Goal: Task Accomplishment & Management: Use online tool/utility

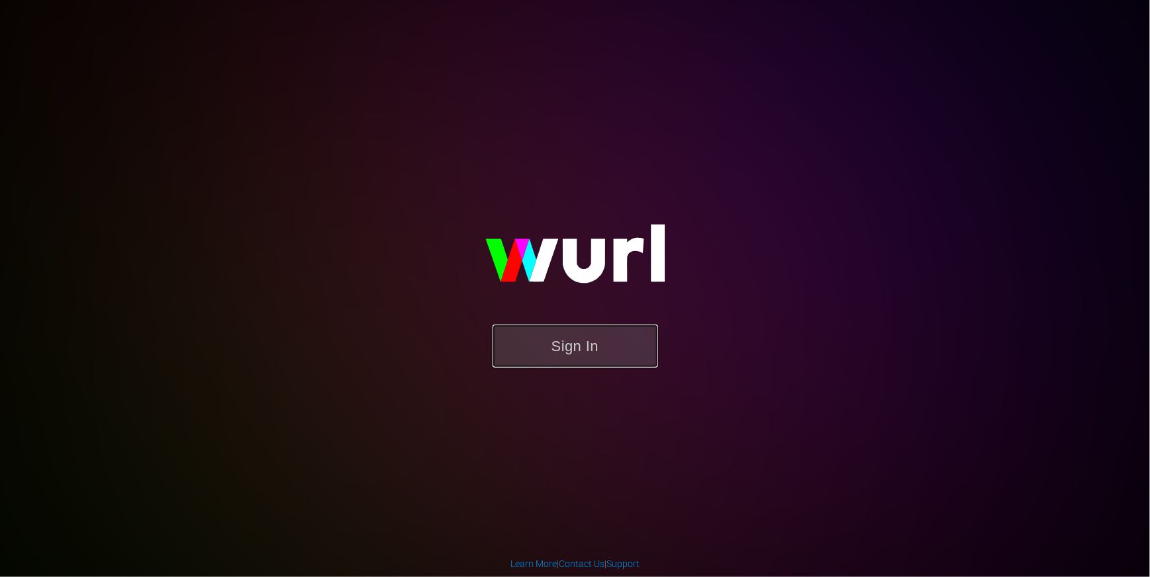
click at [553, 336] on button "Sign In" at bounding box center [576, 345] width 166 height 43
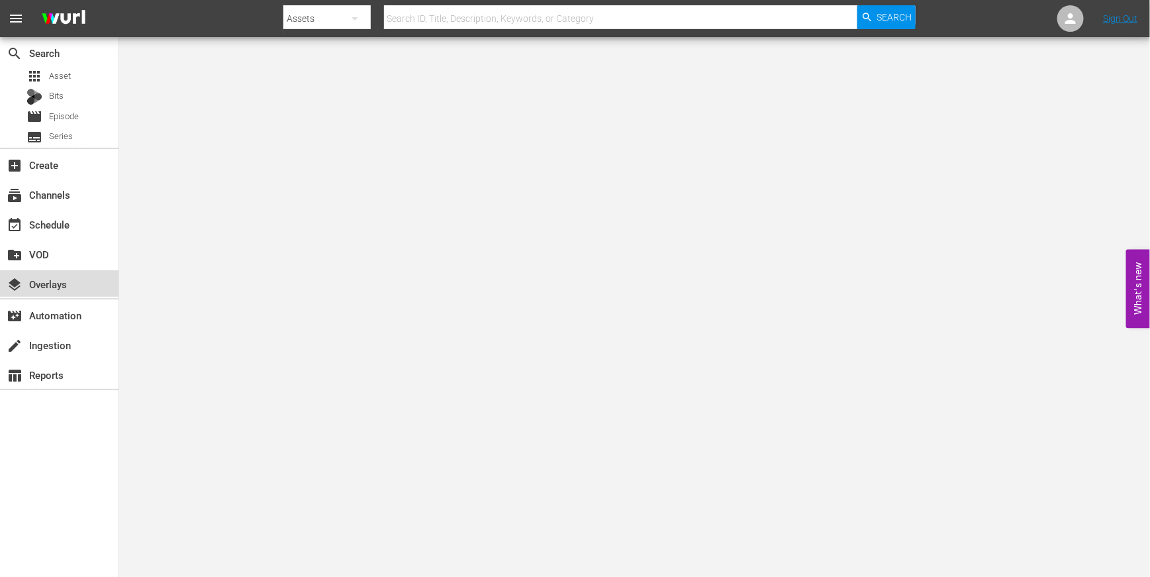
click at [55, 276] on div "layers Overlays" at bounding box center [37, 282] width 74 height 12
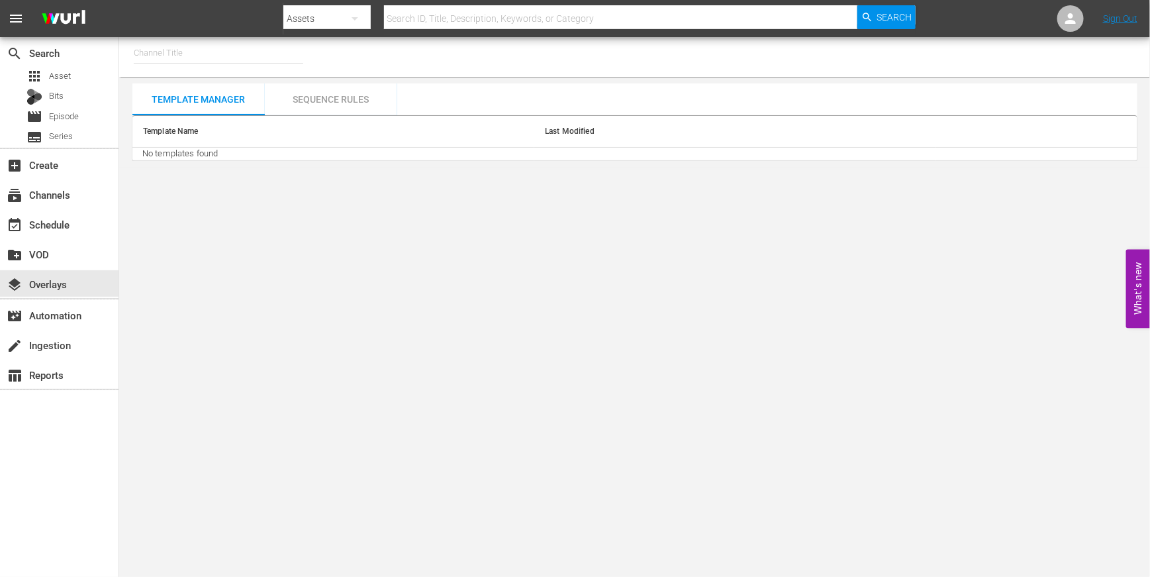
click at [218, 52] on input "text" at bounding box center [218, 53] width 169 height 32
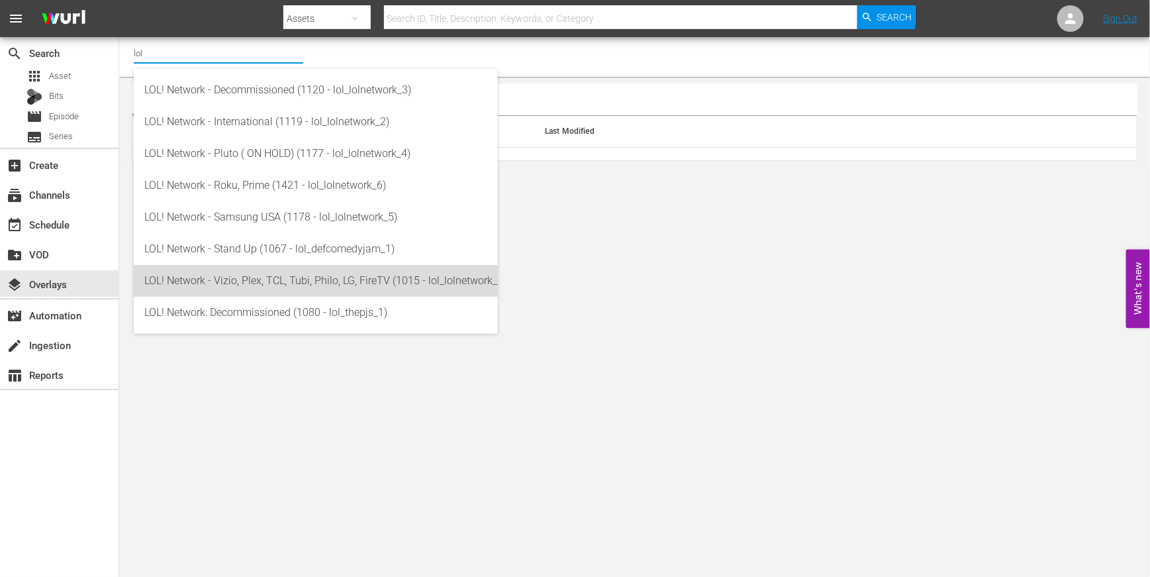
click at [225, 283] on div "LOL! Network - Vizio, Plex, TCL, Tubi, Philo, LG, FireTV (1015 - lol_lolnetwork…" at bounding box center [315, 281] width 343 height 32
type input "LOL! Network - Vizio, Plex, TCL, Tubi, Philo, LG, FireTV (1015 - lol_lolnetwork…"
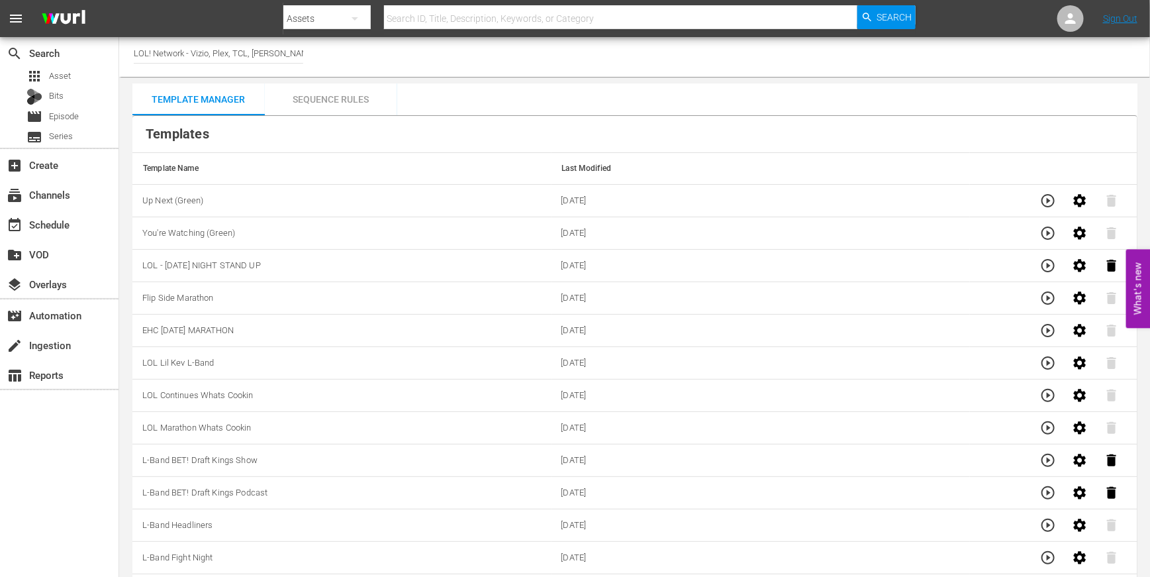
scroll to position [10, 0]
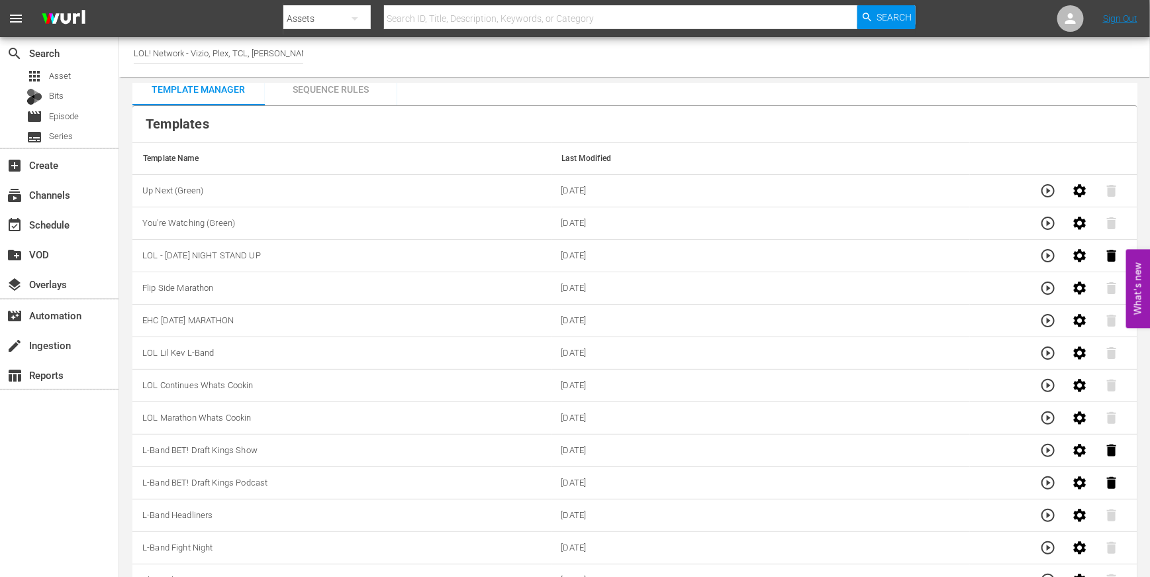
click at [316, 98] on div "Sequence Rules" at bounding box center [331, 89] width 132 height 32
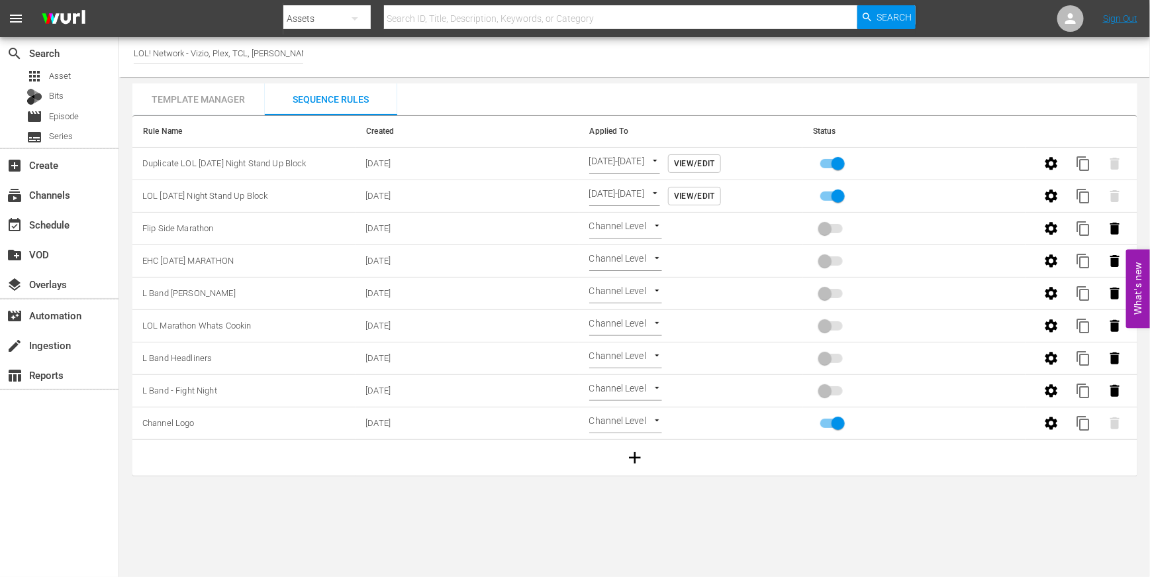
click at [313, 54] on div "Channel Title LOL! Network - Vizio, Plex, TCL, [PERSON_NAME], Philo, LG, FireTV…" at bounding box center [634, 57] width 1031 height 40
click at [222, 57] on input "LOL! Network - Vizio, Plex, TCL, Tubi, Philo, LG, FireTV (1015)" at bounding box center [218, 53] width 169 height 32
drag, startPoint x: 190, startPoint y: 52, endPoint x: 371, endPoint y: 52, distance: 181.4
click at [371, 52] on div "Channel Title LOL! Network - Vizio, Plex, TCL, Tubi, Philo, LG, FireTV (1015)" at bounding box center [634, 57] width 1031 height 40
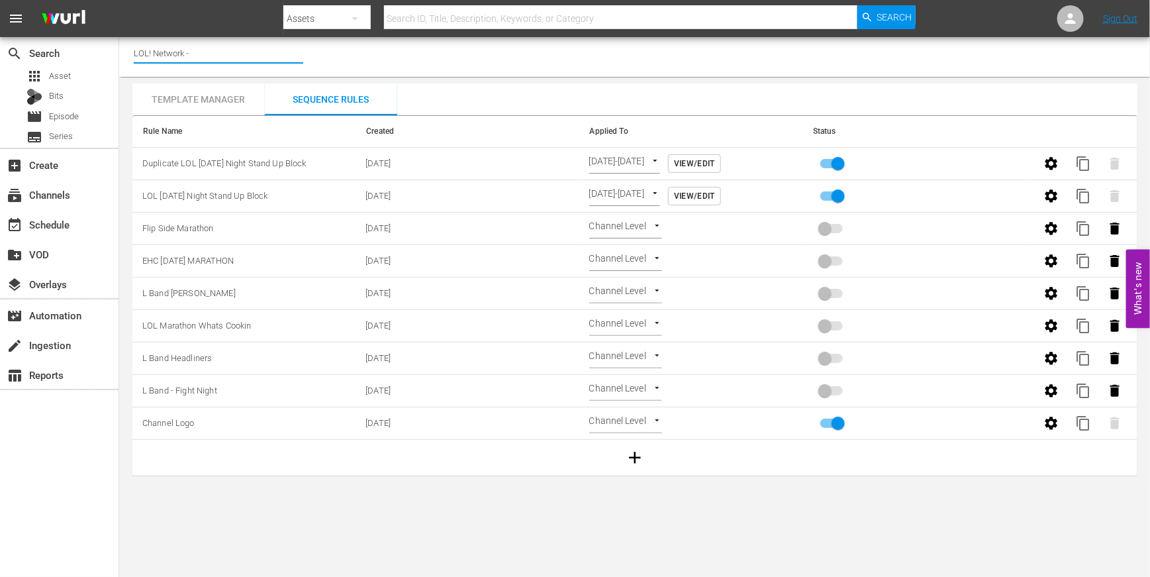
scroll to position [0, 0]
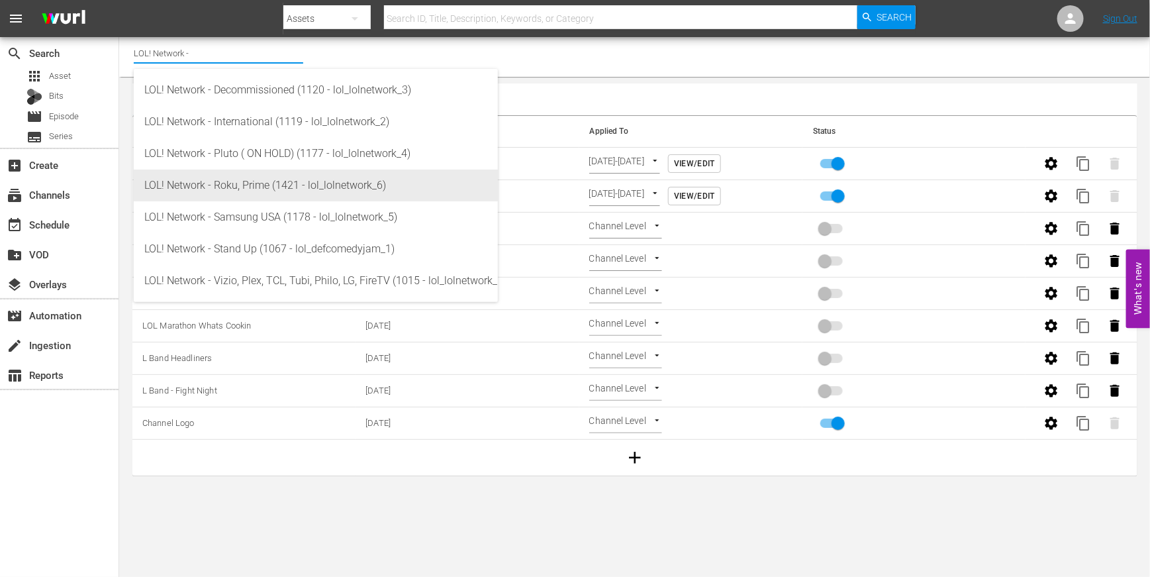
click at [360, 188] on div "LOL! Network - Roku, Prime (1421 - lol_lolnetwork_6)" at bounding box center [315, 185] width 343 height 32
type input "LOL! Network - Roku, Prime (1421 - lol_lolnetwork_6)"
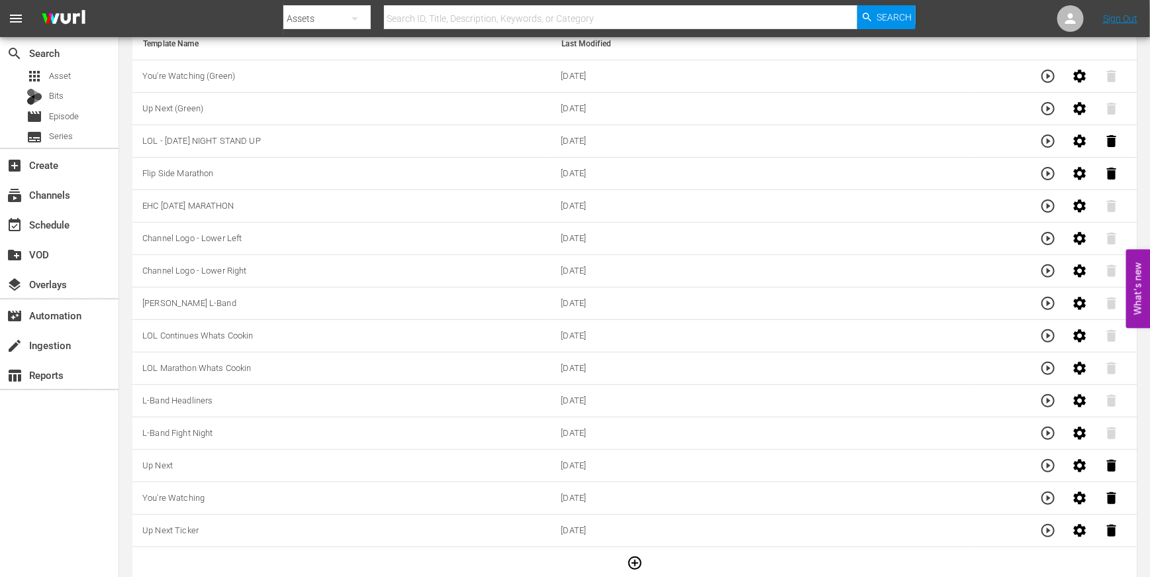
scroll to position [129, 0]
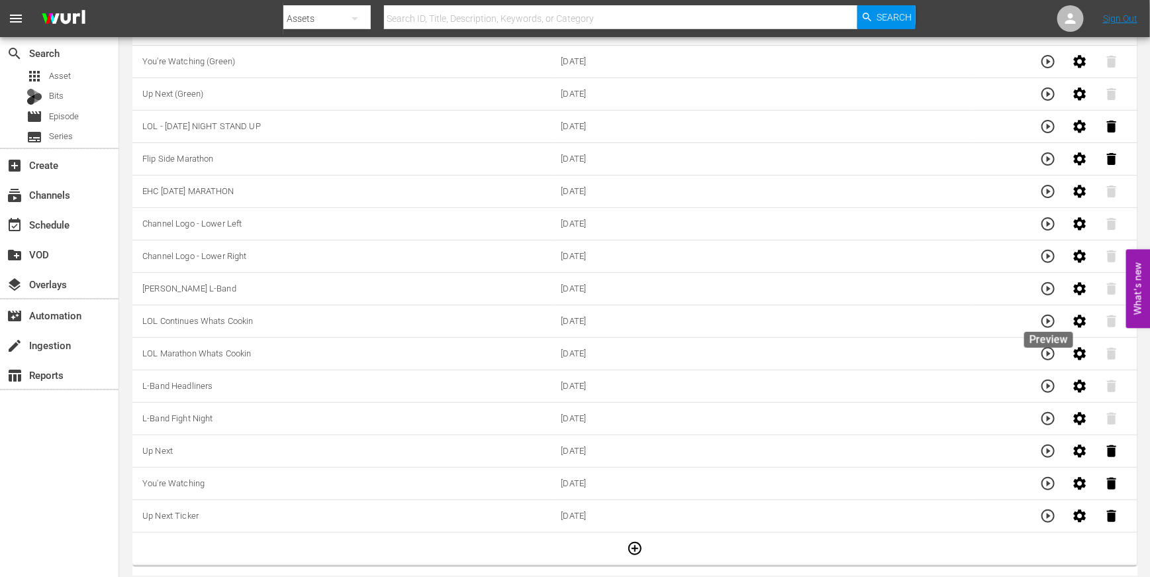
click at [1046, 316] on icon "button" at bounding box center [1048, 321] width 16 height 16
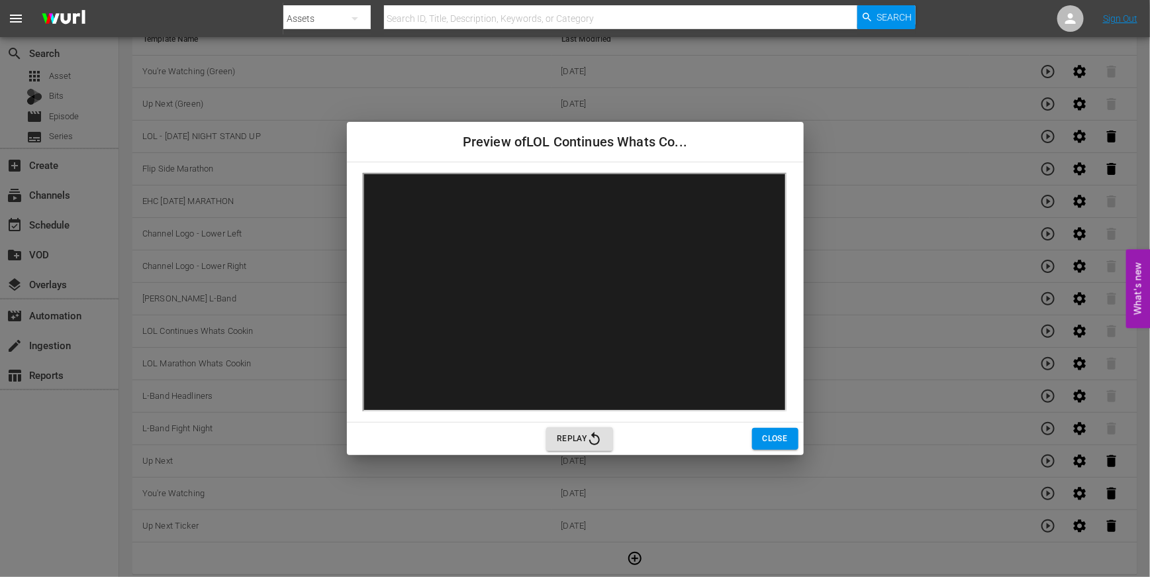
scroll to position [128, 0]
click at [763, 430] on button "Close" at bounding box center [775, 439] width 46 height 22
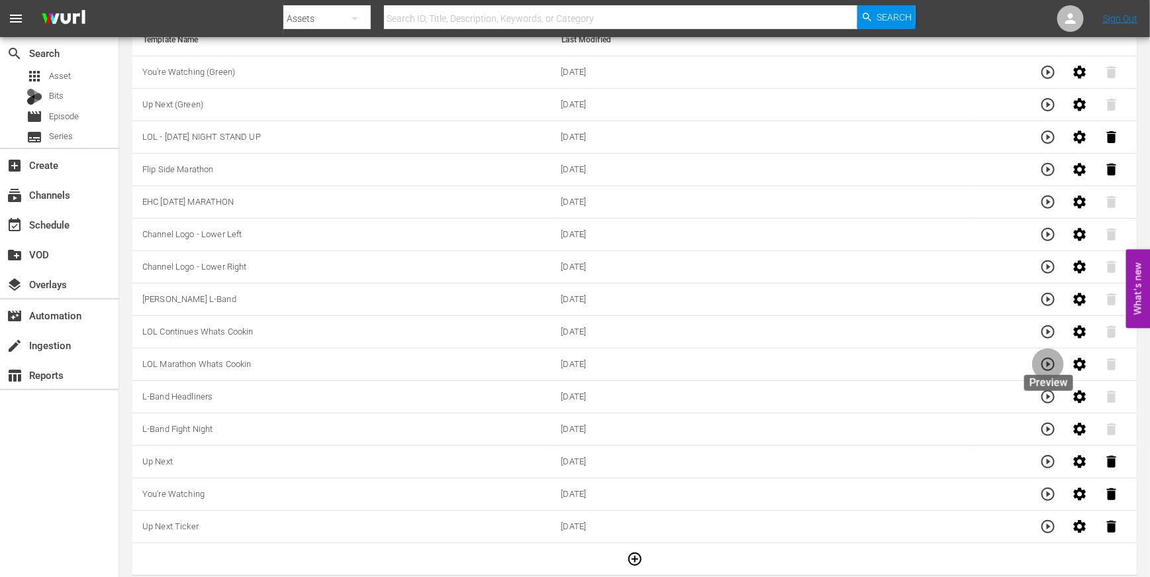
click at [1050, 359] on icon "button" at bounding box center [1048, 364] width 16 height 16
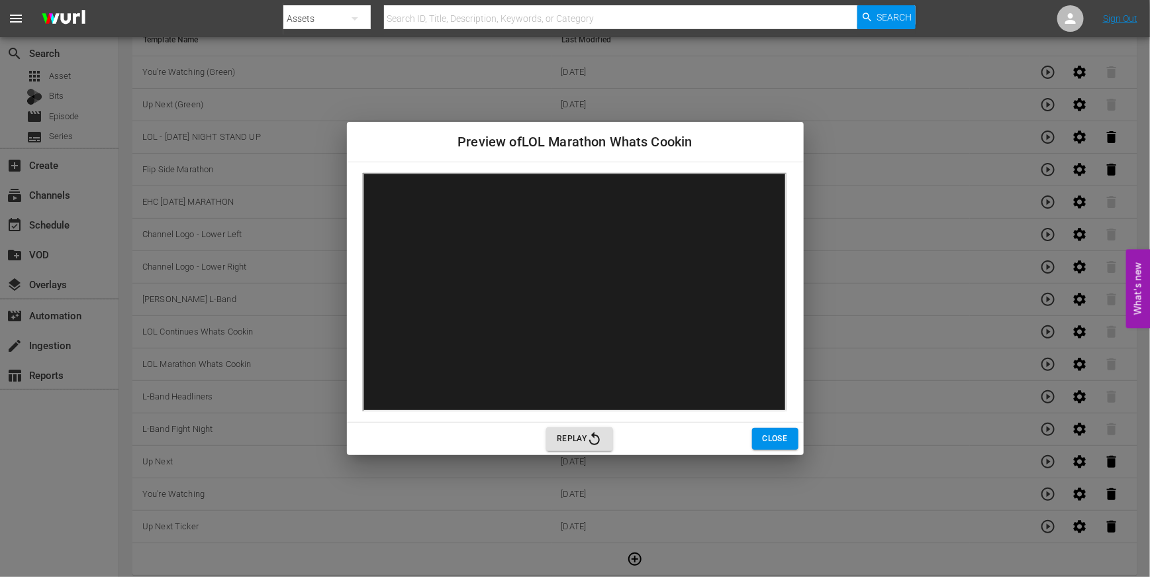
click at [757, 438] on button "Close" at bounding box center [775, 439] width 46 height 22
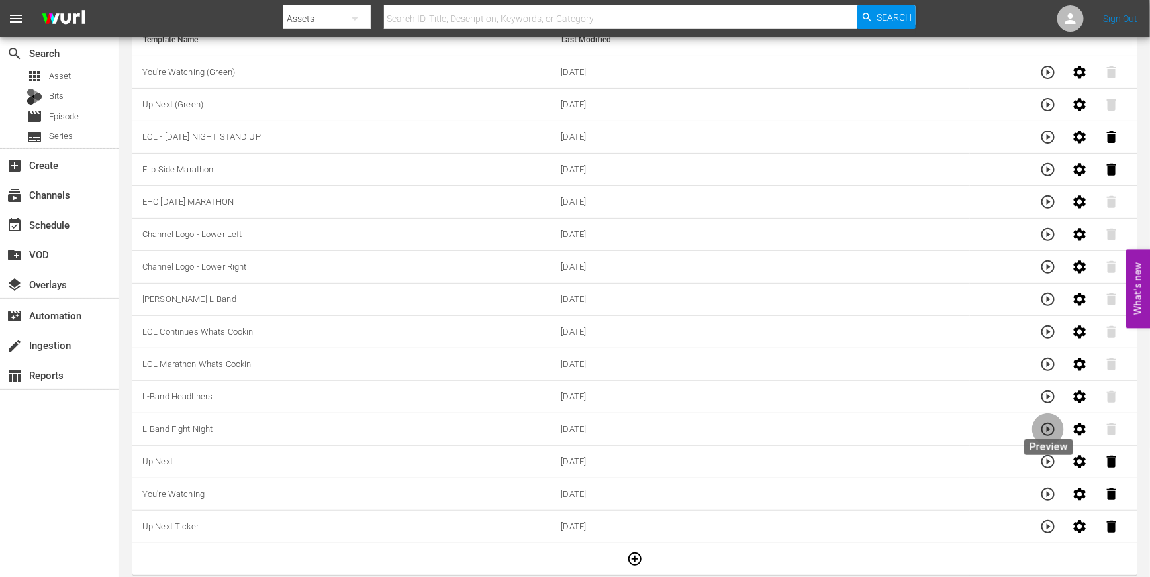
click at [1050, 423] on icon "button" at bounding box center [1048, 429] width 16 height 16
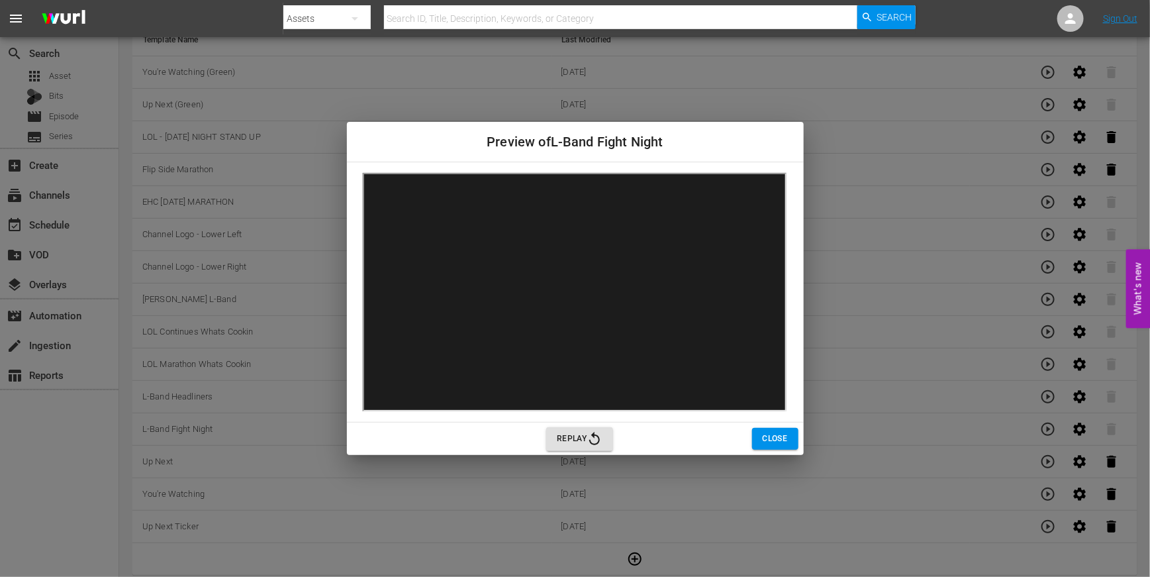
click at [785, 444] on span "Close" at bounding box center [775, 439] width 25 height 14
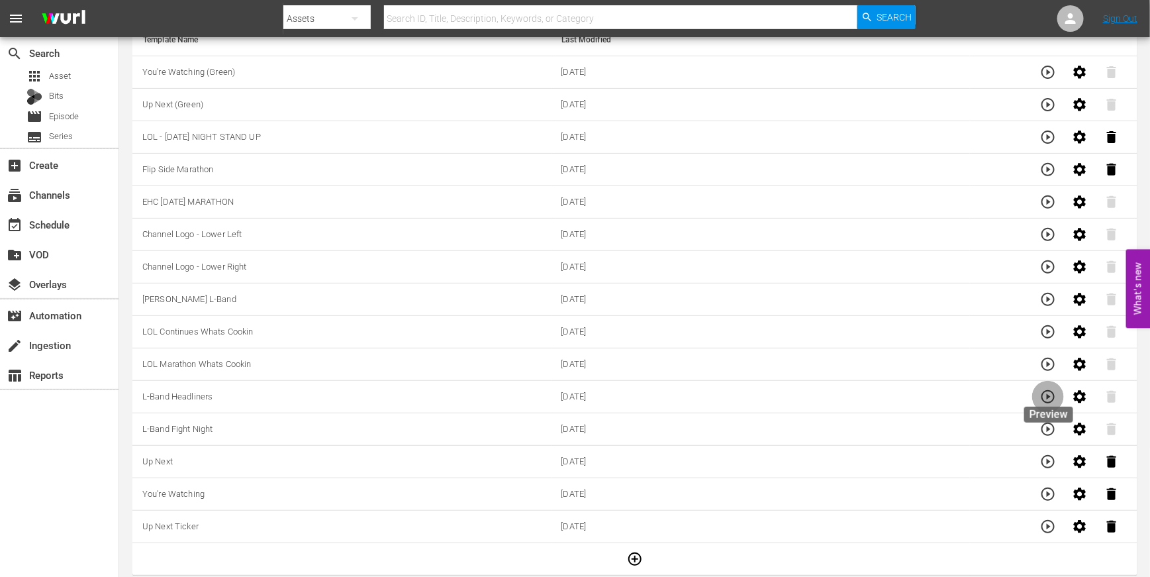
click at [1045, 391] on icon "button" at bounding box center [1048, 397] width 16 height 16
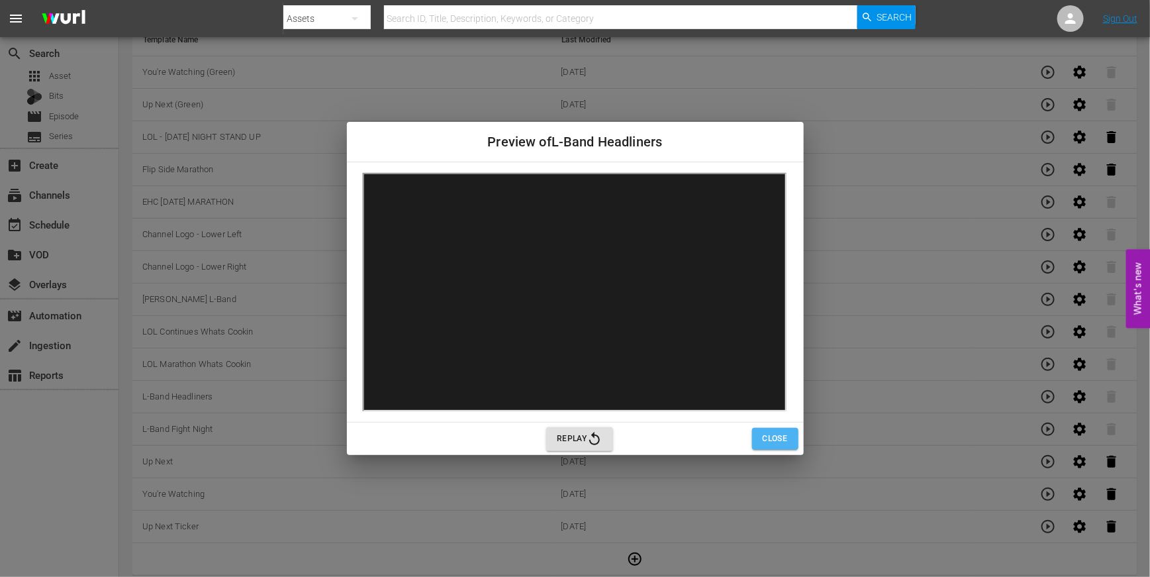
click at [787, 436] on span "Close" at bounding box center [775, 439] width 25 height 14
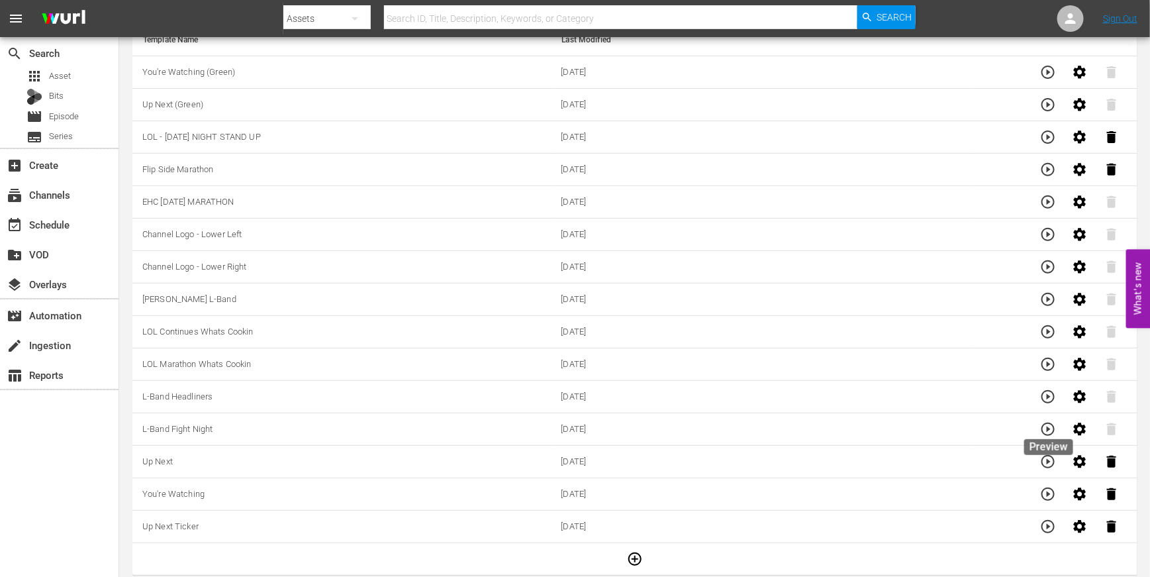
click at [1051, 422] on icon "button" at bounding box center [1047, 428] width 13 height 13
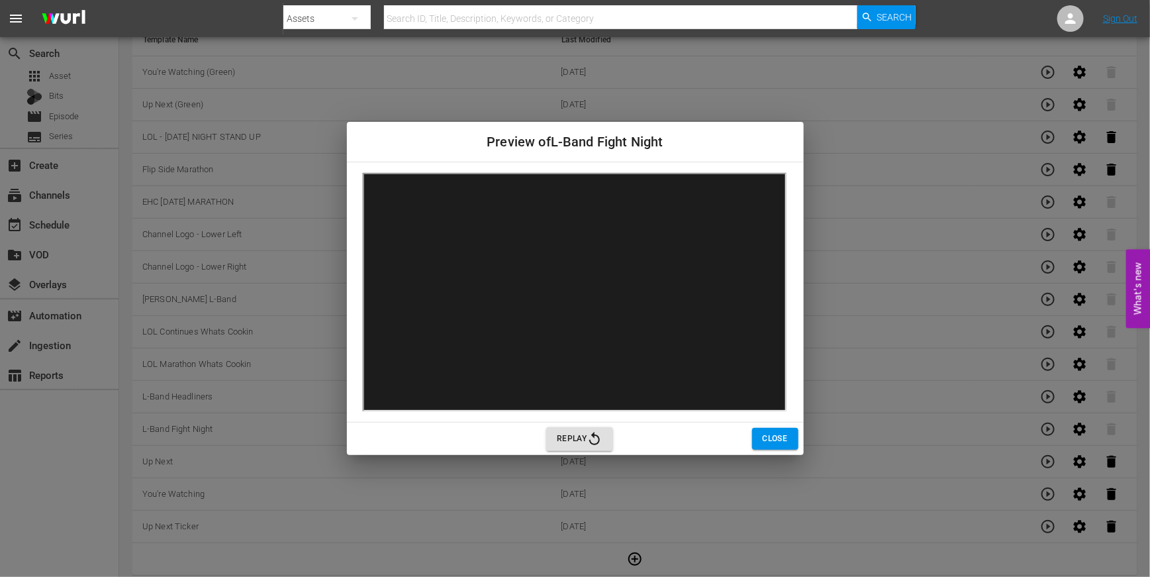
click at [779, 428] on button "Close" at bounding box center [775, 439] width 46 height 22
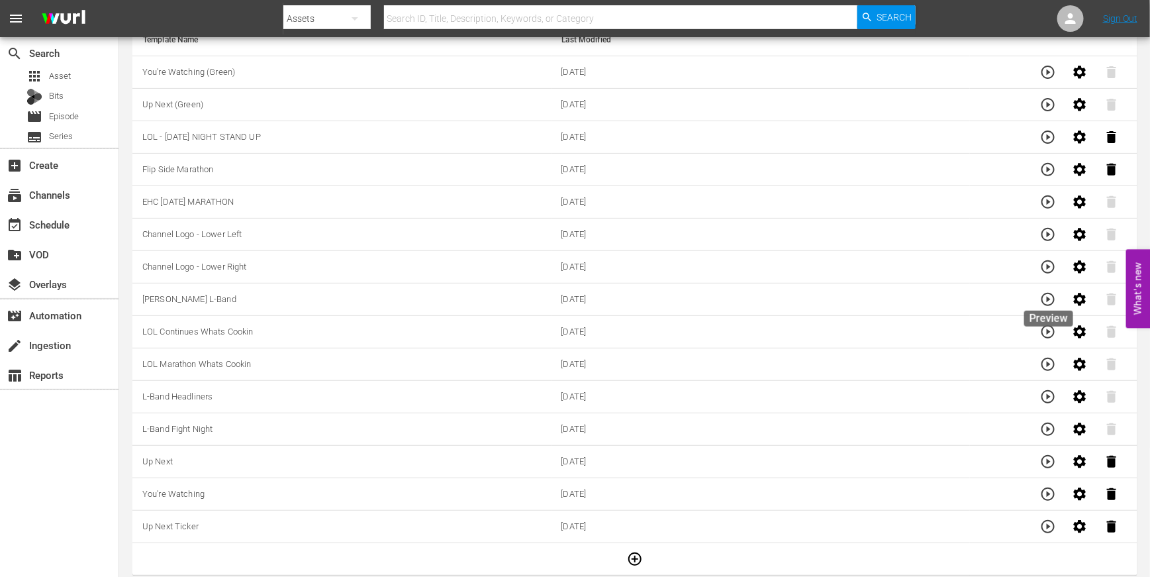
click at [1043, 302] on icon "button" at bounding box center [1048, 299] width 16 height 16
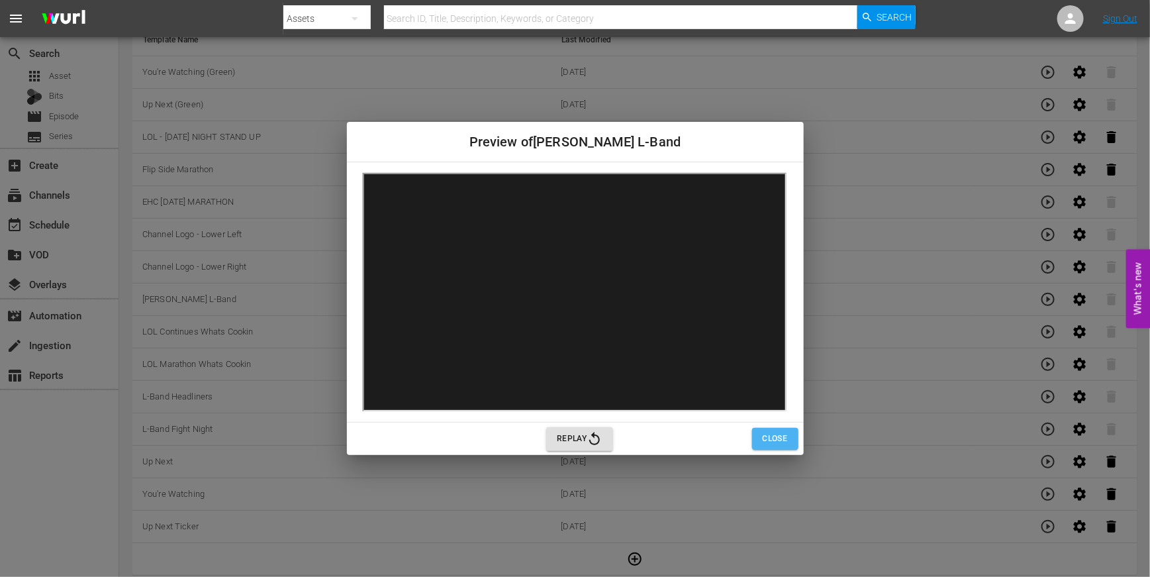
click at [764, 434] on span "Close" at bounding box center [775, 439] width 25 height 14
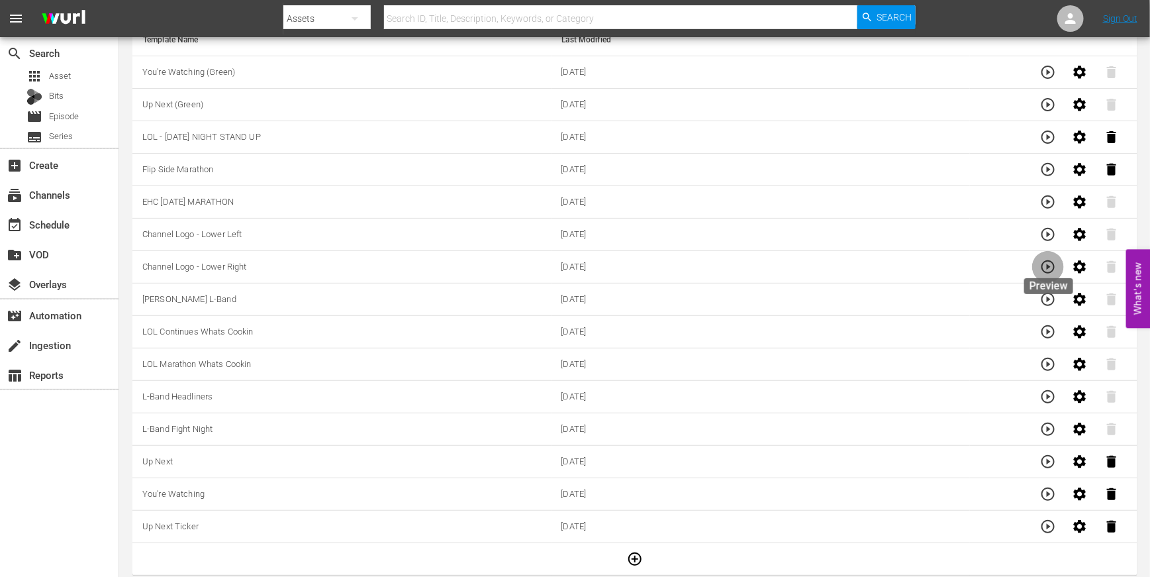
click at [1049, 267] on icon "button" at bounding box center [1048, 267] width 16 height 16
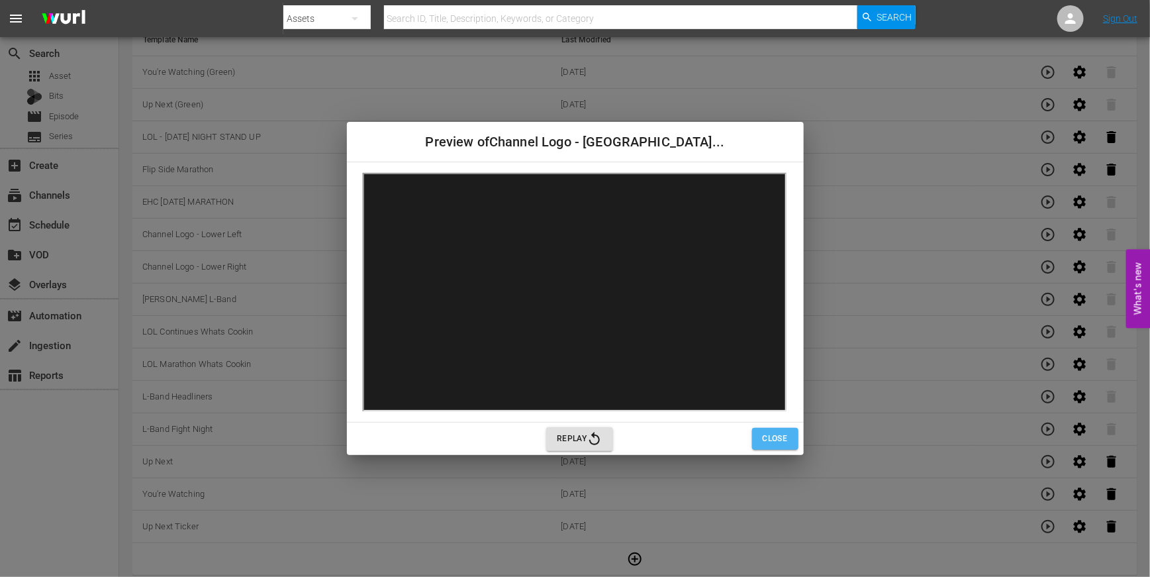
click at [769, 438] on span "Close" at bounding box center [775, 439] width 25 height 14
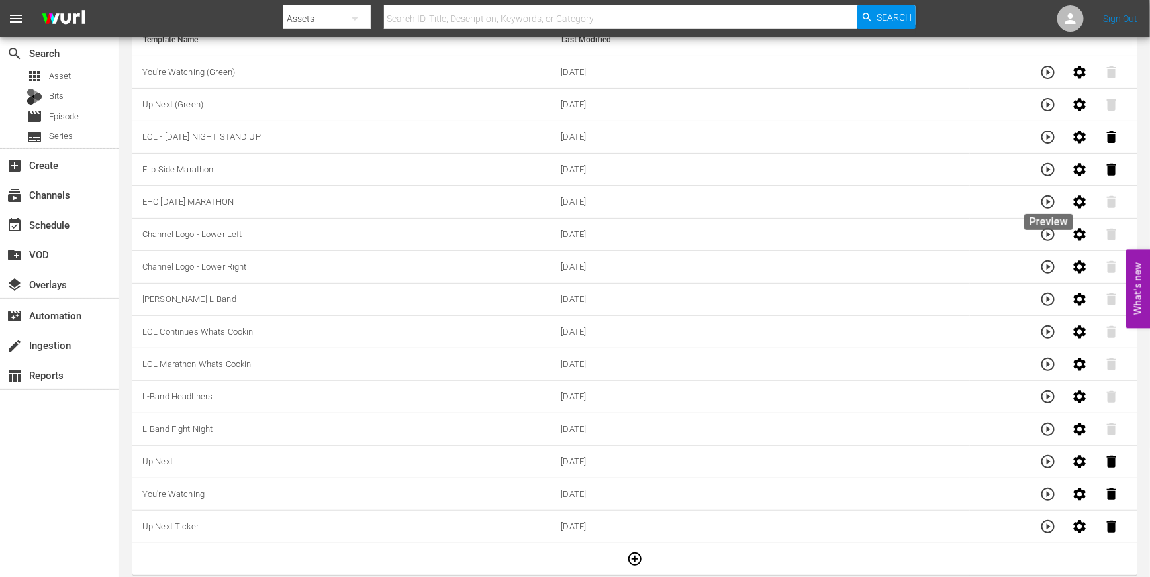
click at [1051, 205] on icon "button" at bounding box center [1048, 202] width 16 height 16
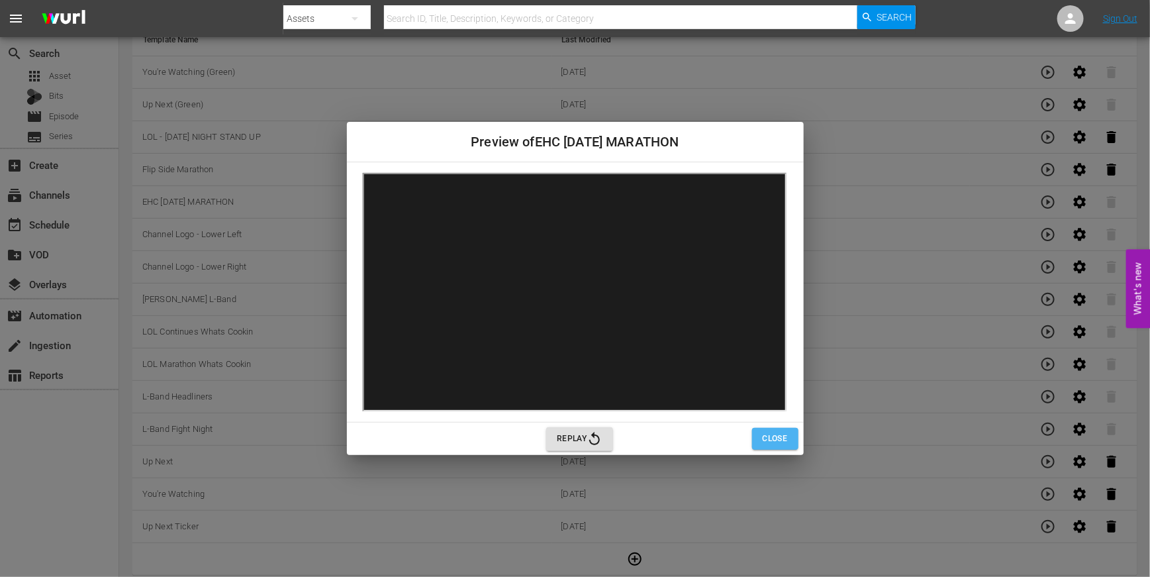
click at [785, 434] on span "Close" at bounding box center [775, 439] width 25 height 14
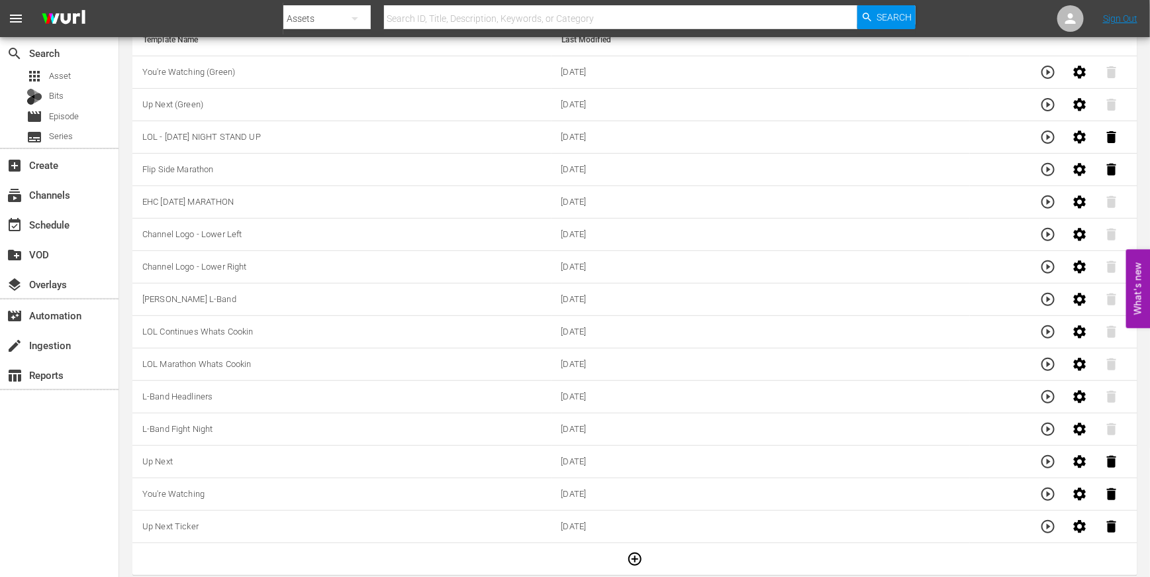
scroll to position [0, 0]
